Goal: Information Seeking & Learning: Learn about a topic

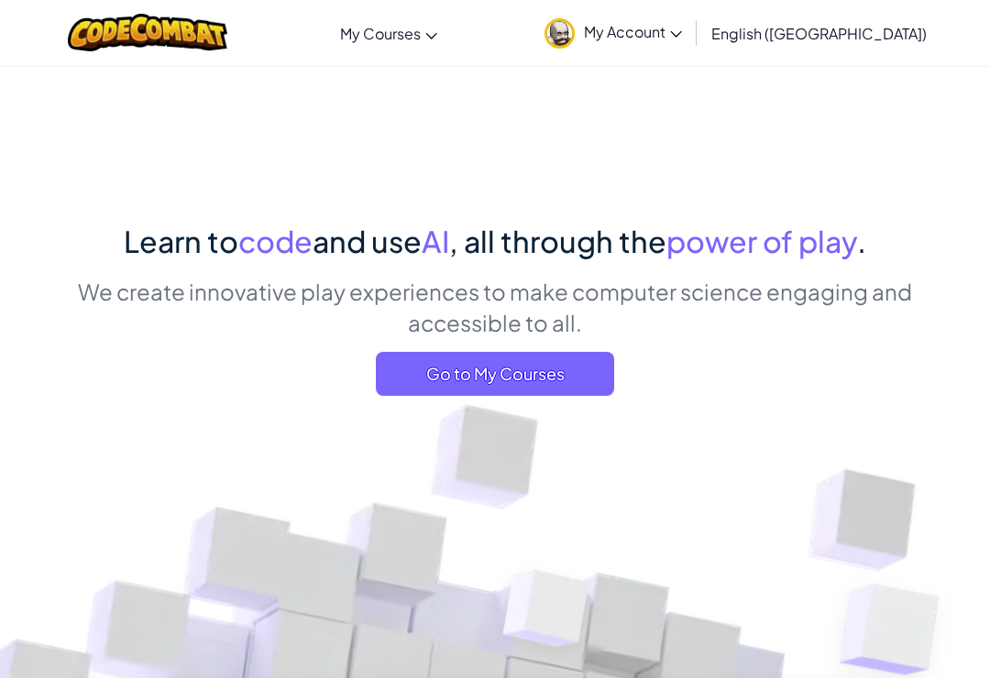
scroll to position [64, 0]
click at [462, 368] on span "Go to My Courses" at bounding box center [495, 374] width 238 height 44
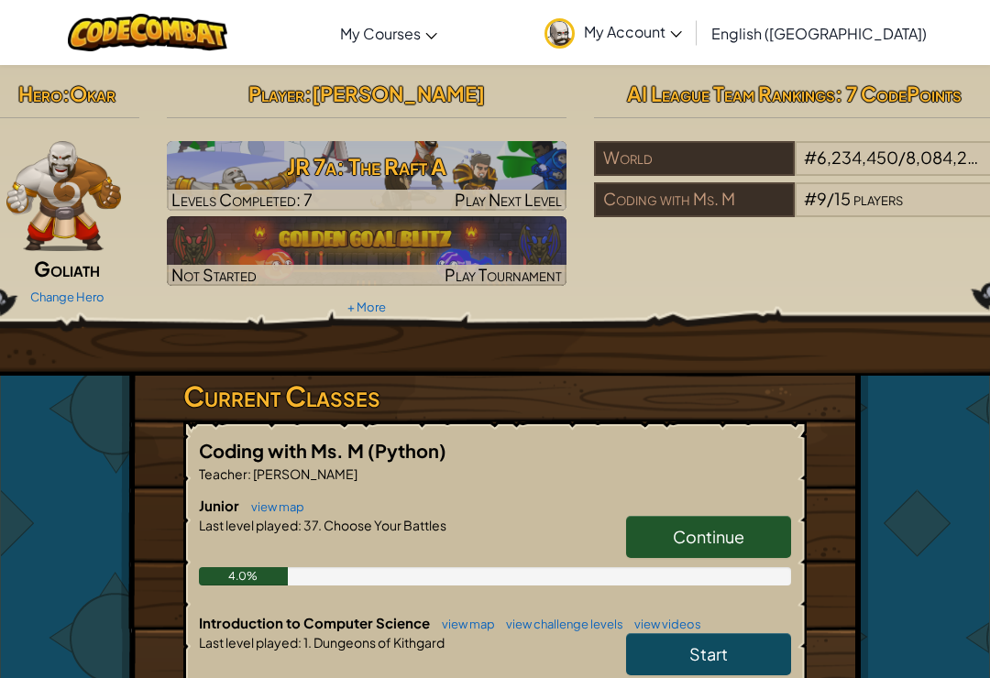
click at [682, 25] on span "My Account" at bounding box center [633, 31] width 98 height 19
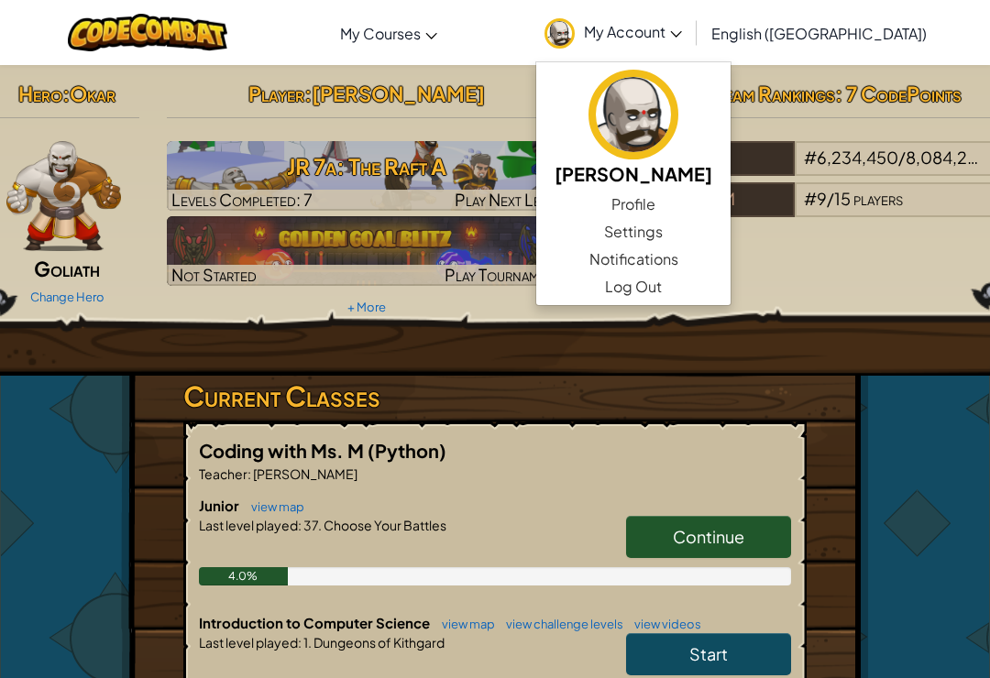
click at [682, 27] on span "My Account" at bounding box center [633, 31] width 98 height 19
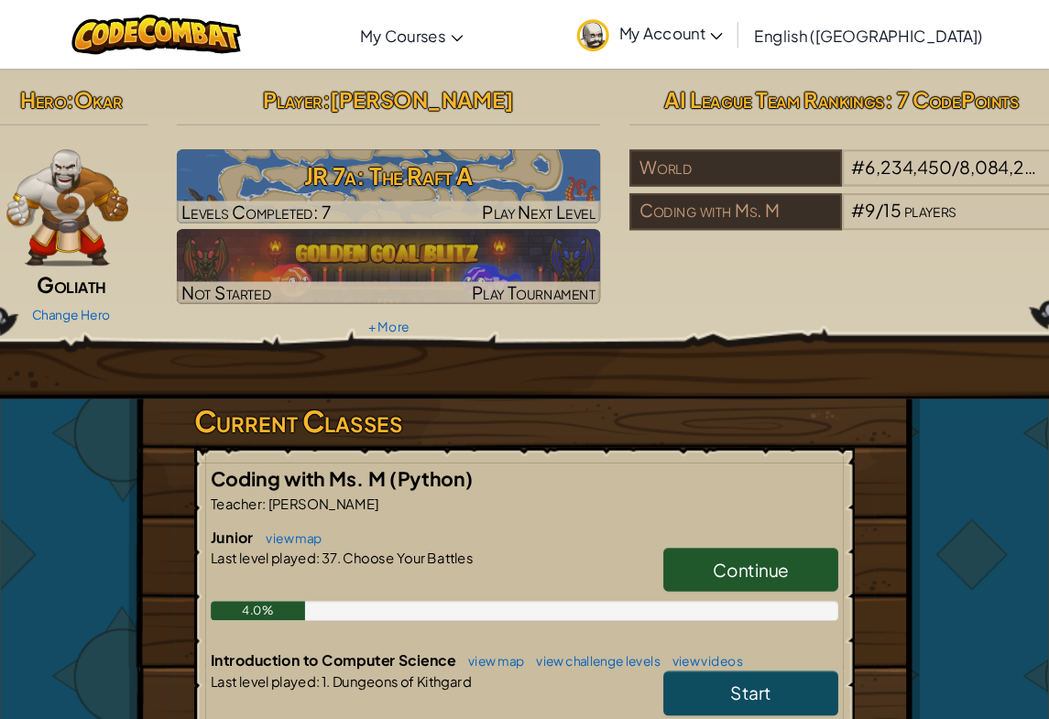
scroll to position [4, 0]
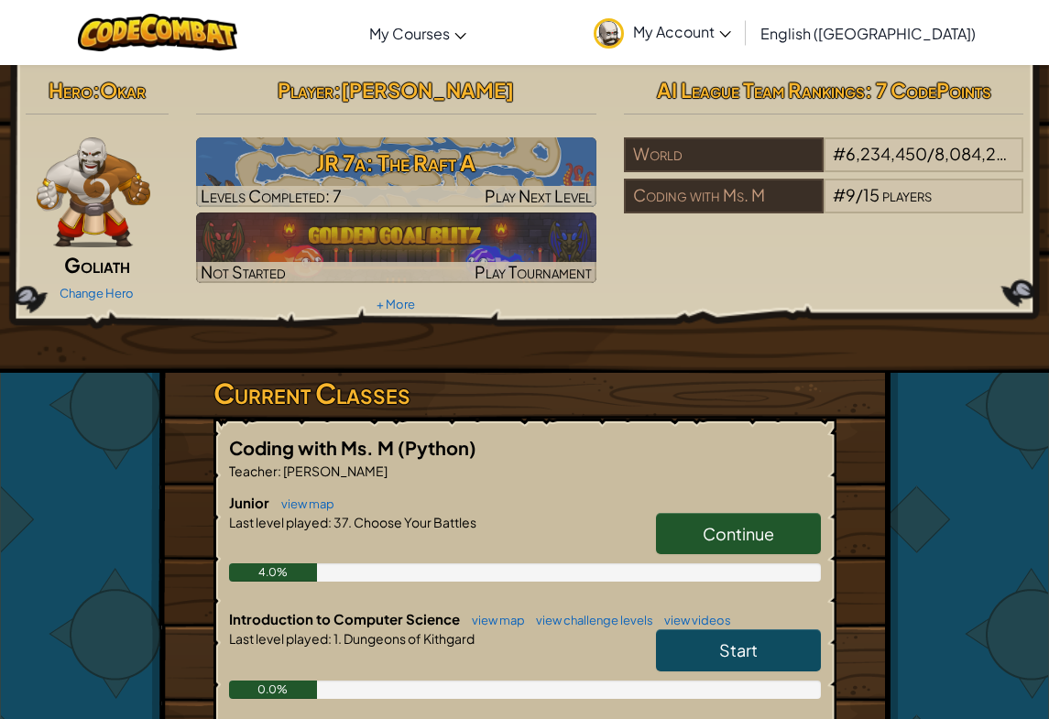
click at [624, 38] on img at bounding box center [609, 33] width 30 height 30
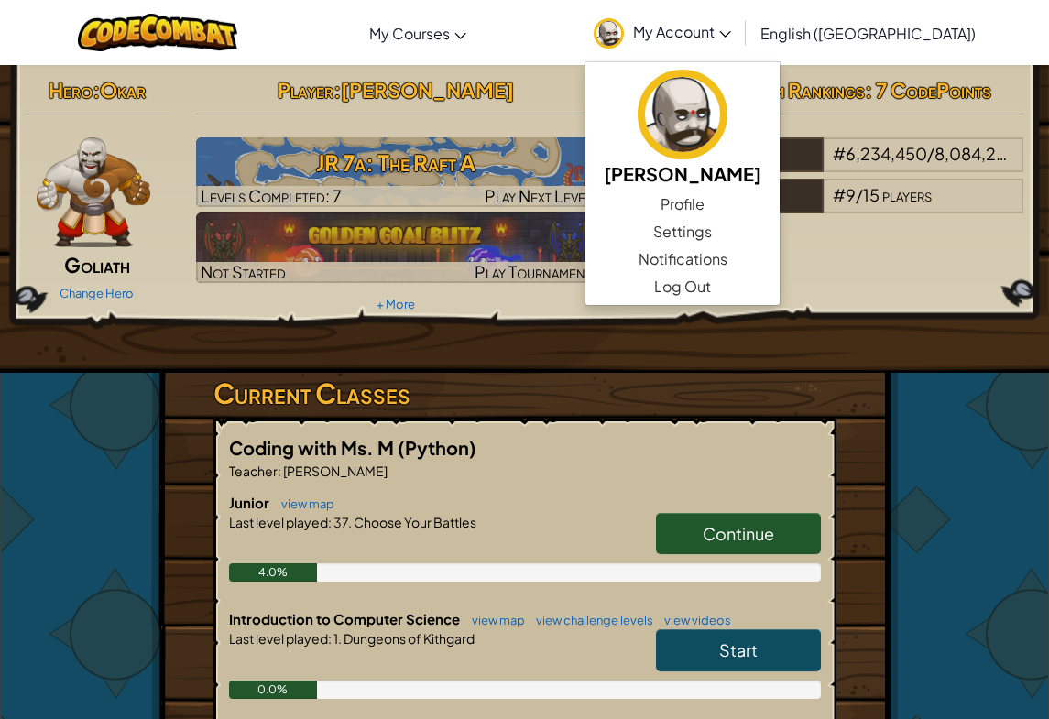
click at [574, 42] on div "Toggle navigation My Courses CodeCombat Classroom Ozaria Classroom AI League Es…" at bounding box center [524, 32] width 1058 height 65
